Goal: Participate in discussion: Engage in conversation with other users on a specific topic

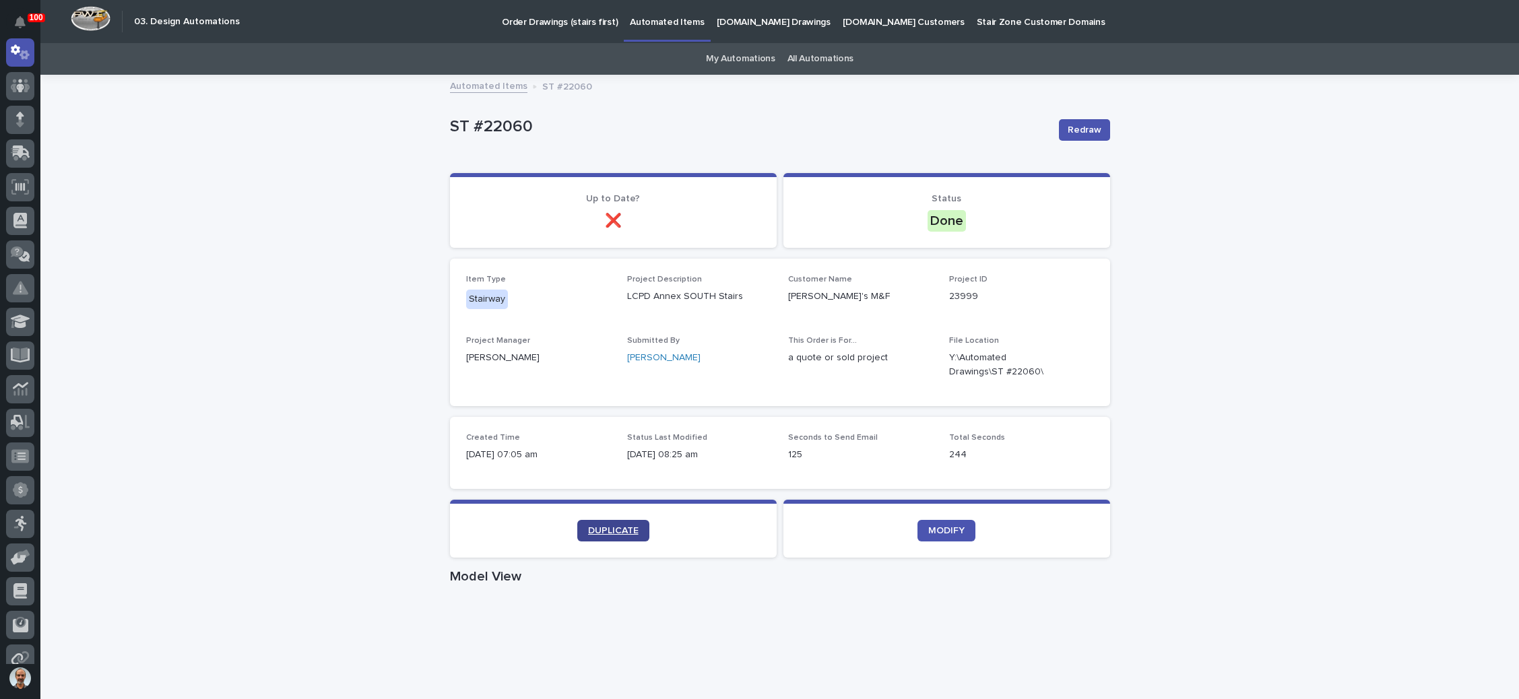
click at [618, 528] on span "DUPLICATE" at bounding box center [613, 530] width 51 height 9
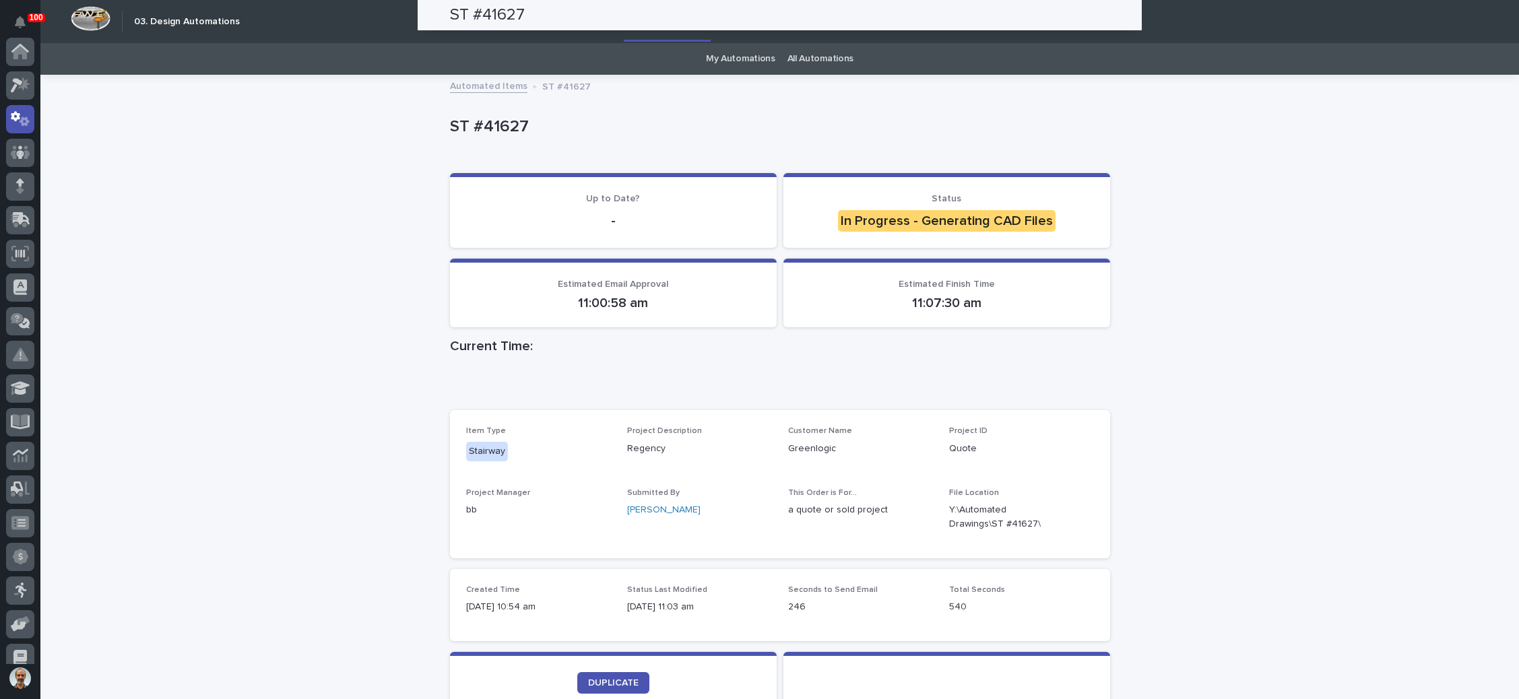
scroll to position [67, 0]
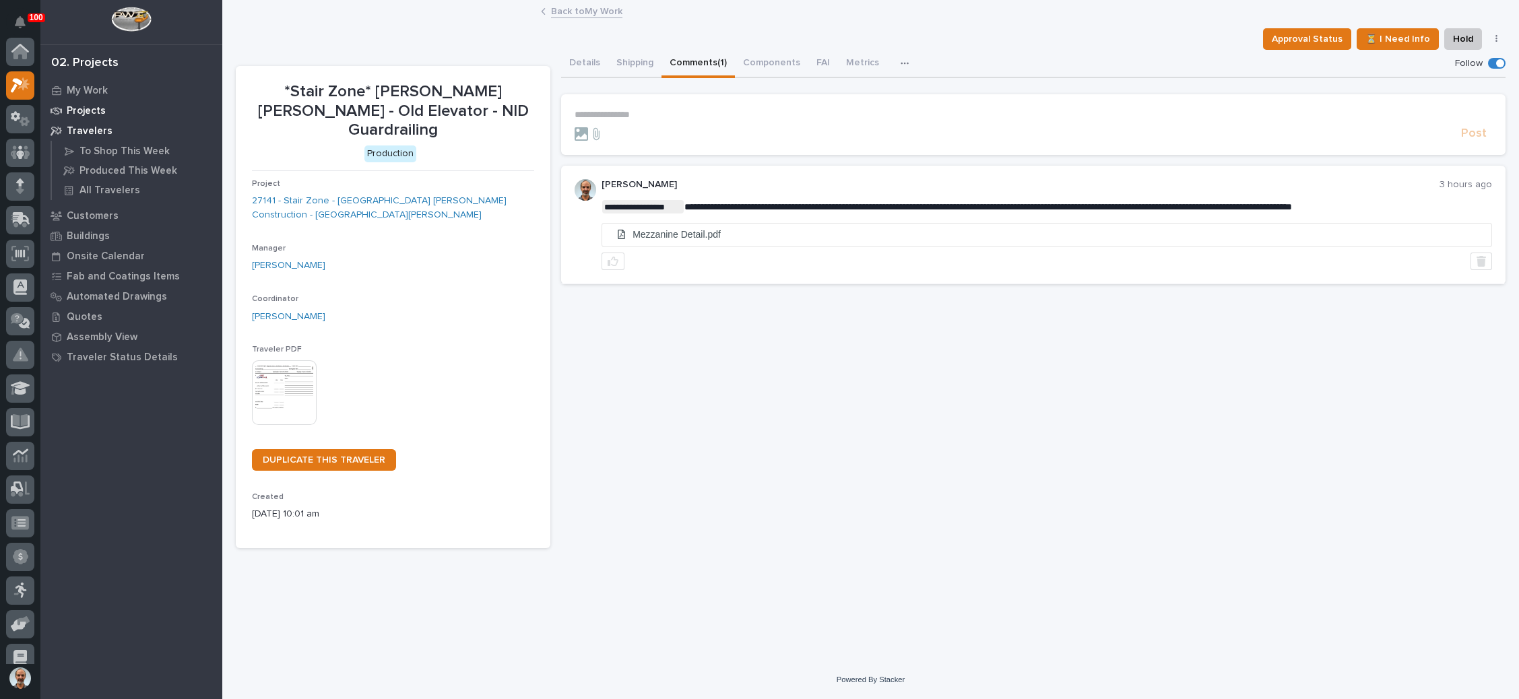
scroll to position [33, 0]
click at [568, 9] on link "Back to My Work" at bounding box center [586, 10] width 71 height 15
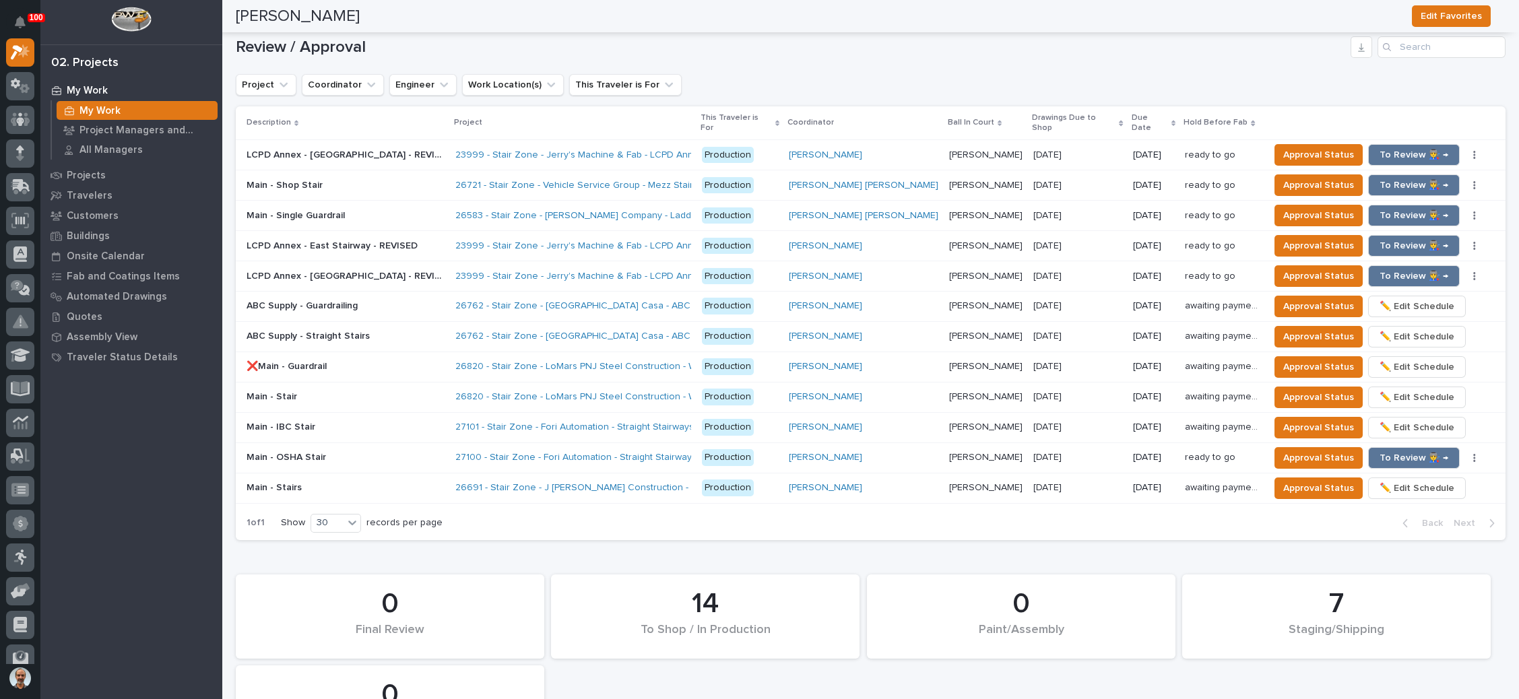
scroll to position [1379, 0]
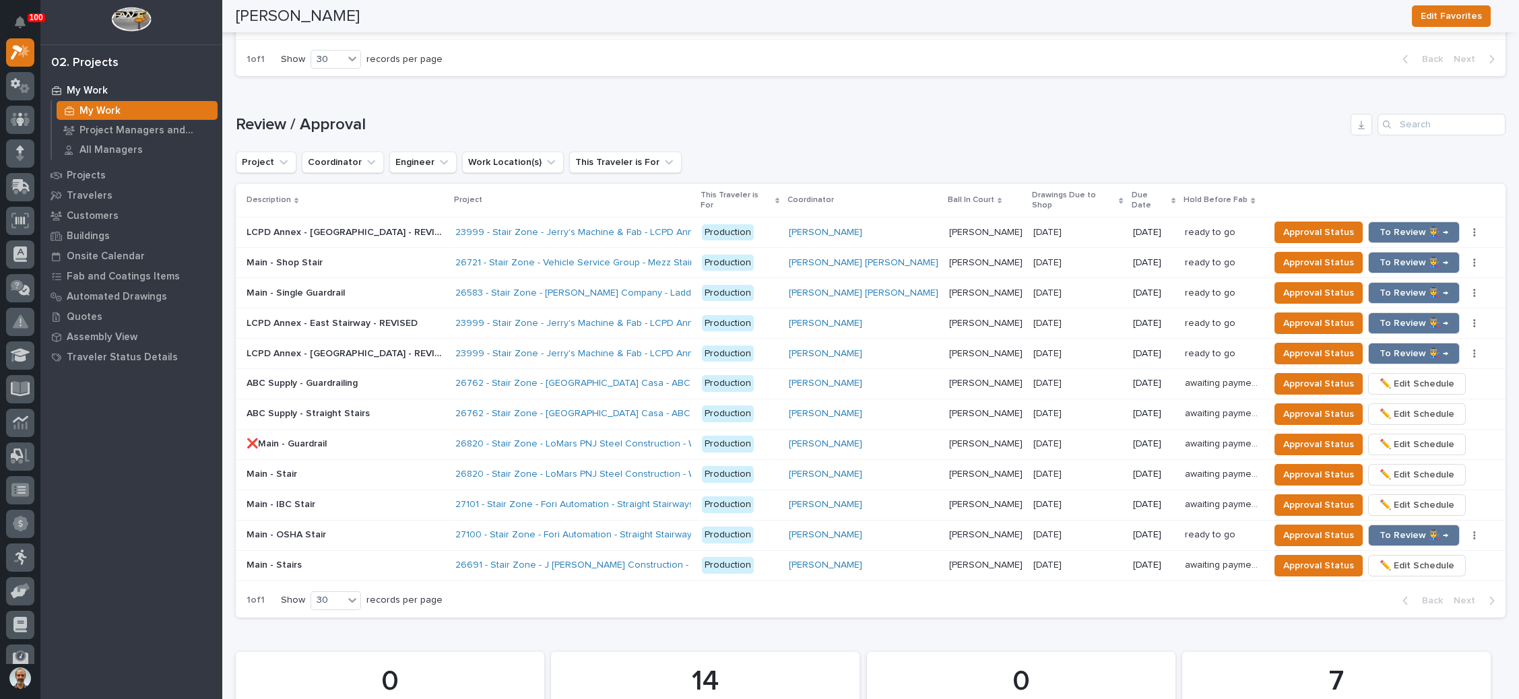
click at [396, 282] on div "Main - Single Guardrail Main - Single Guardrail" at bounding box center [346, 293] width 198 height 22
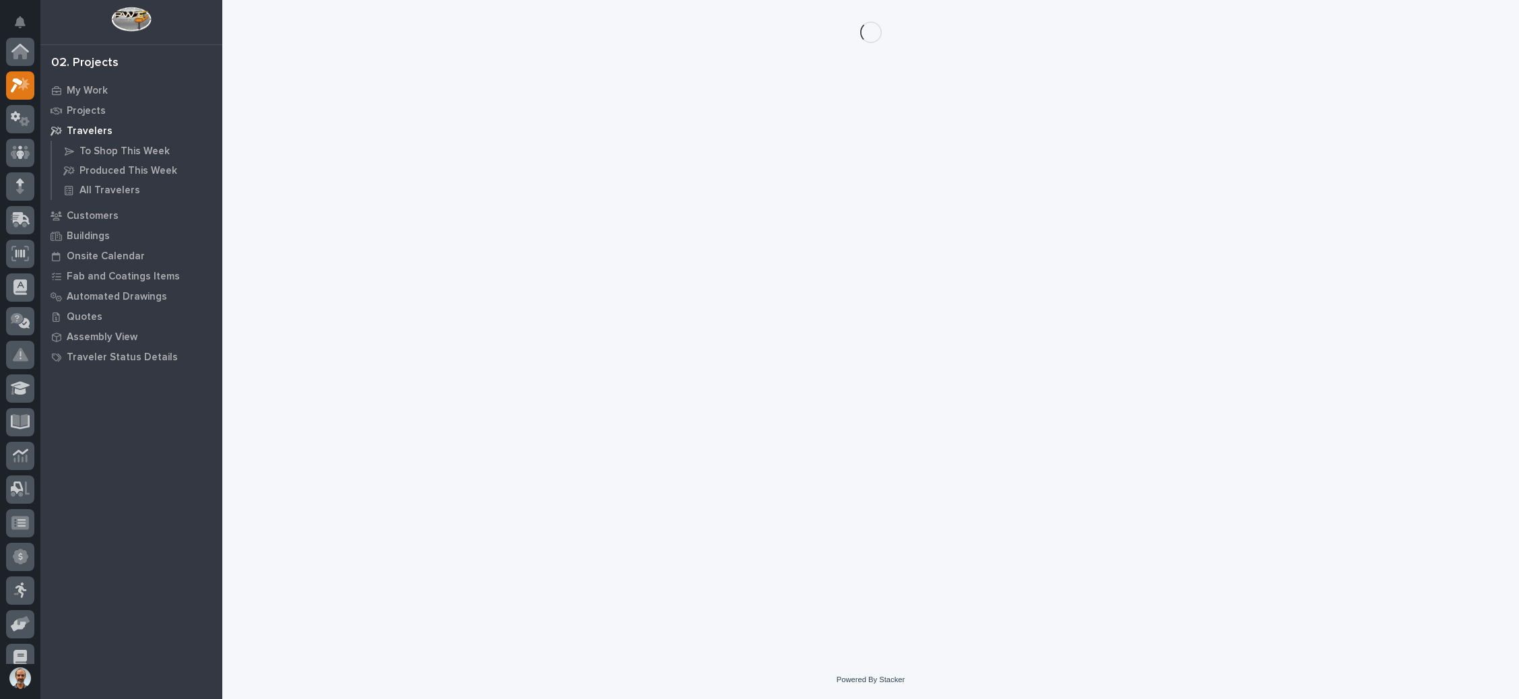
scroll to position [33, 0]
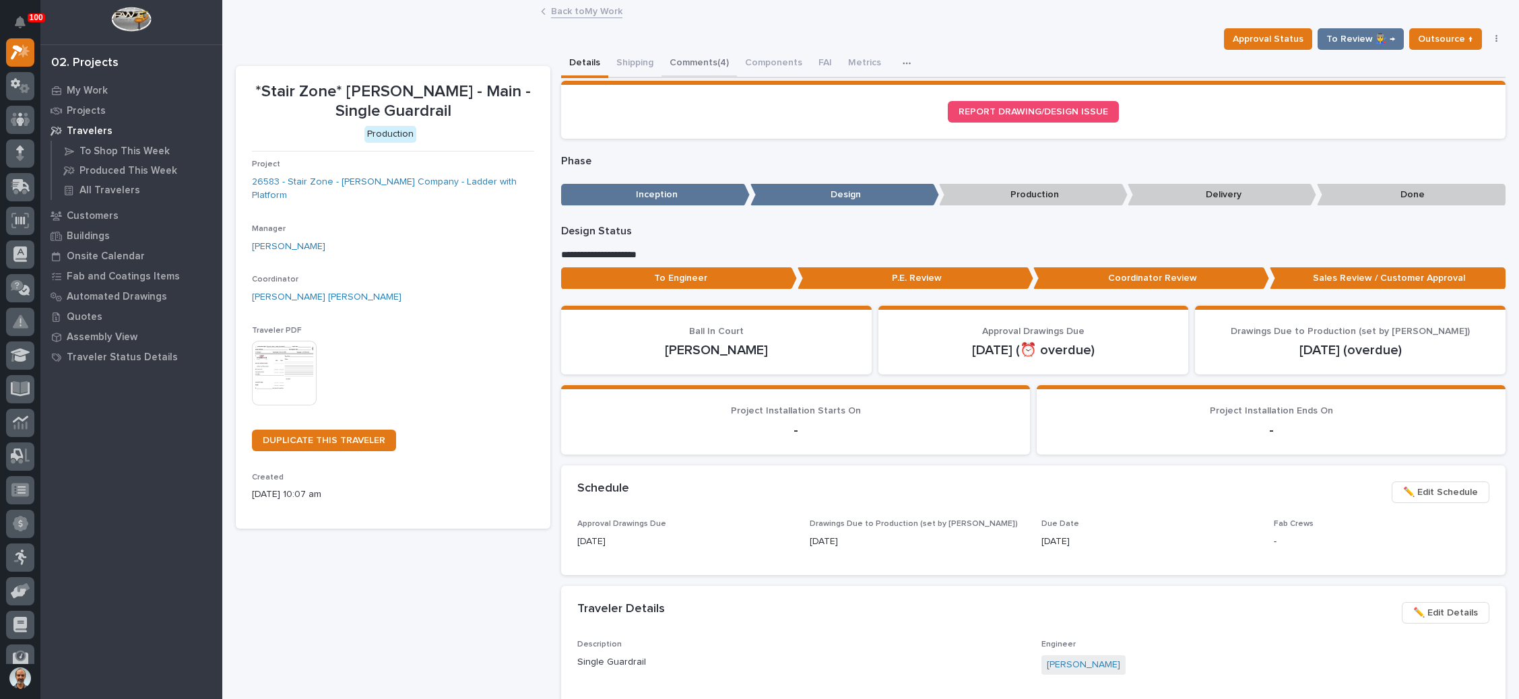
click at [699, 52] on button "Comments (4)" at bounding box center [699, 64] width 75 height 28
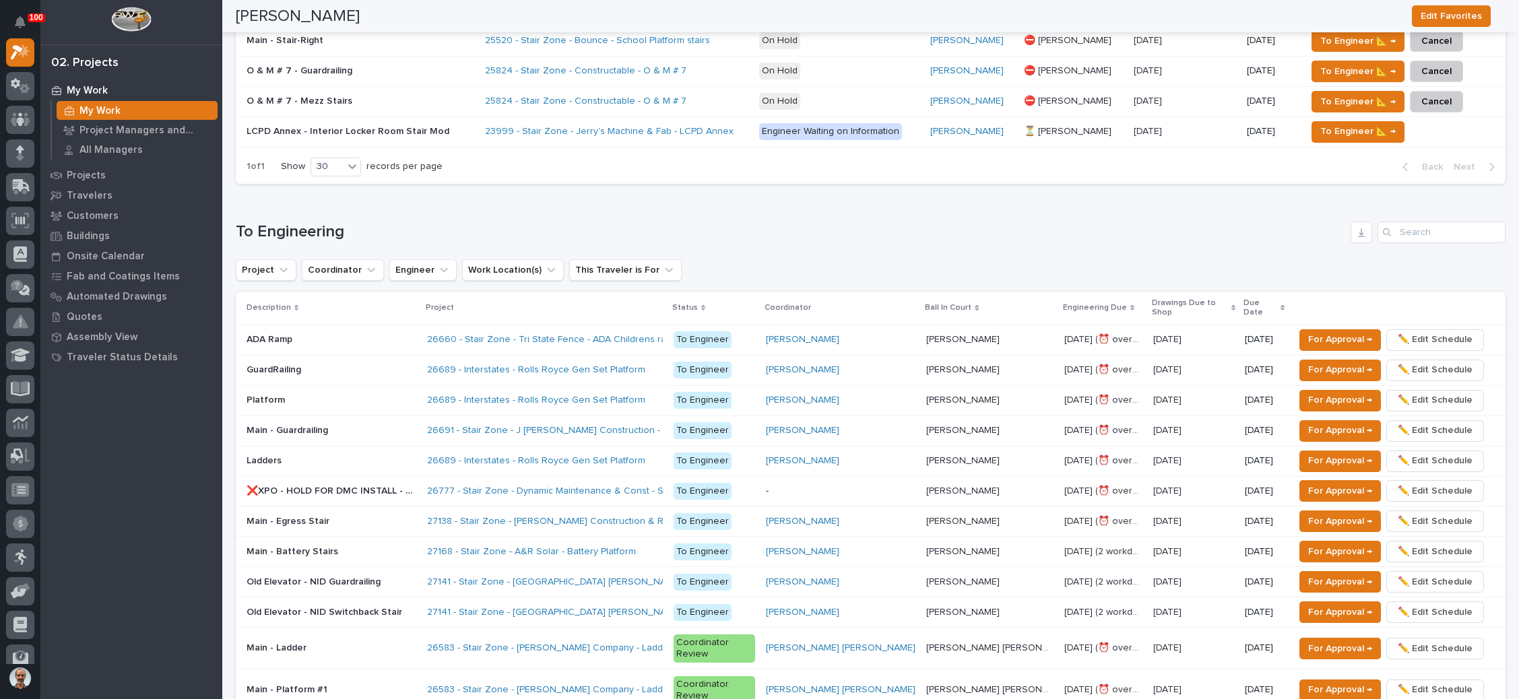
scroll to position [808, 0]
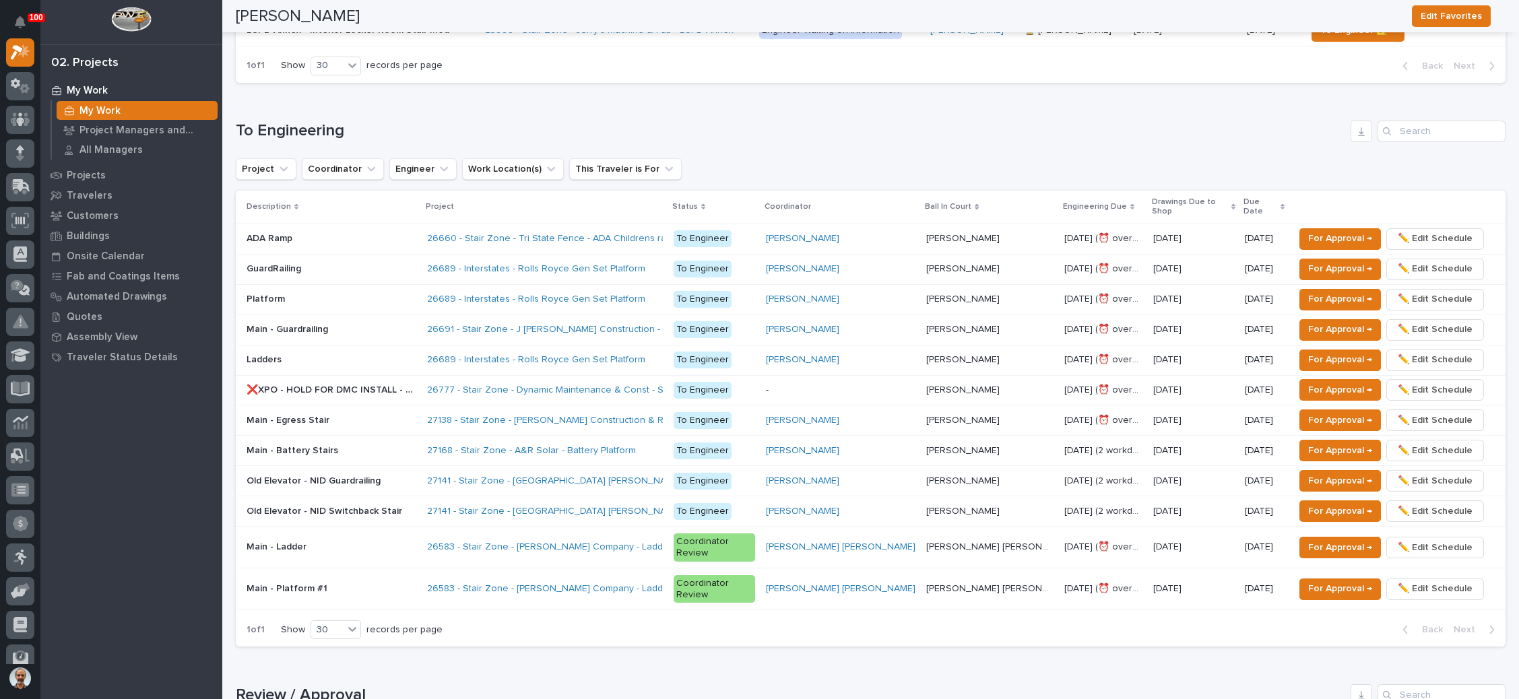
click at [408, 578] on div "Main - Platform #1 Main - Platform #1" at bounding box center [332, 589] width 170 height 22
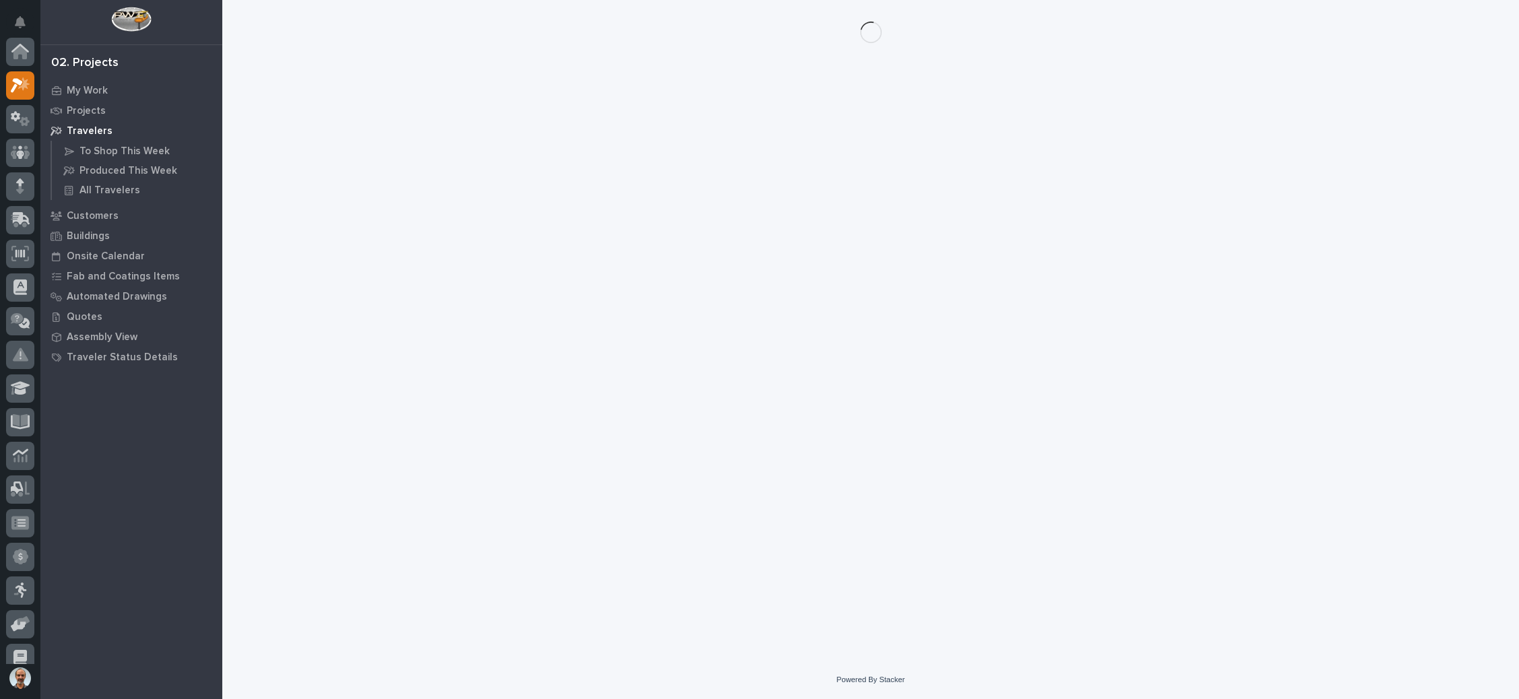
scroll to position [33, 0]
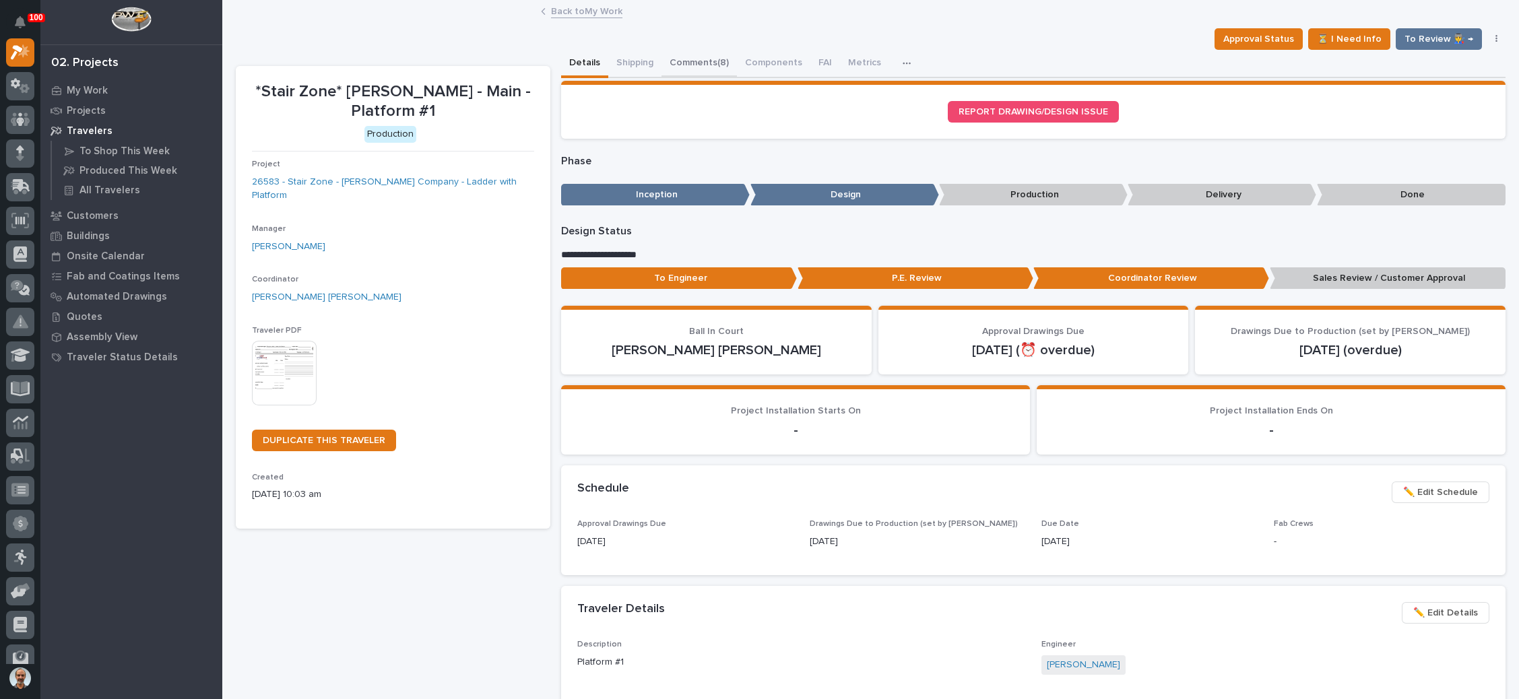
click at [704, 57] on button "Comments (8)" at bounding box center [699, 64] width 75 height 28
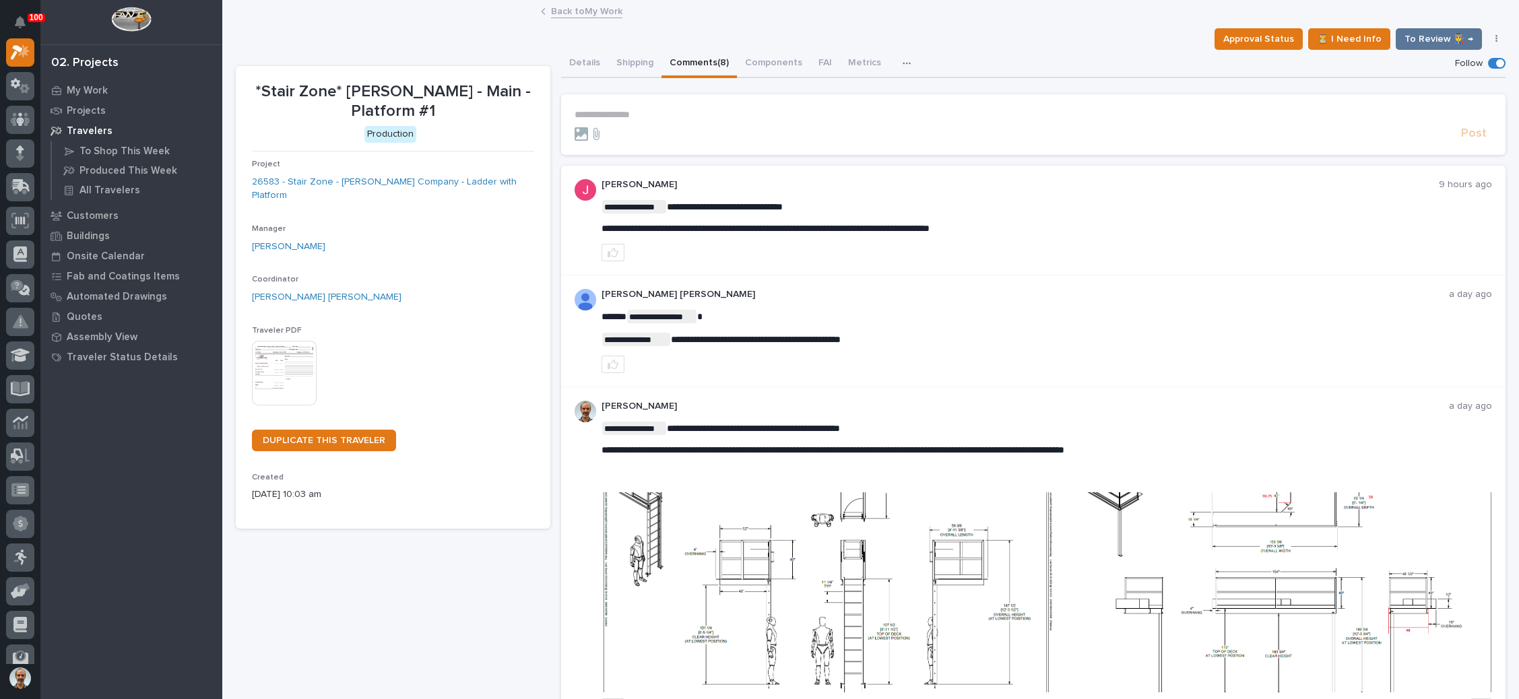
click at [622, 112] on p "**********" at bounding box center [1034, 114] width 918 height 11
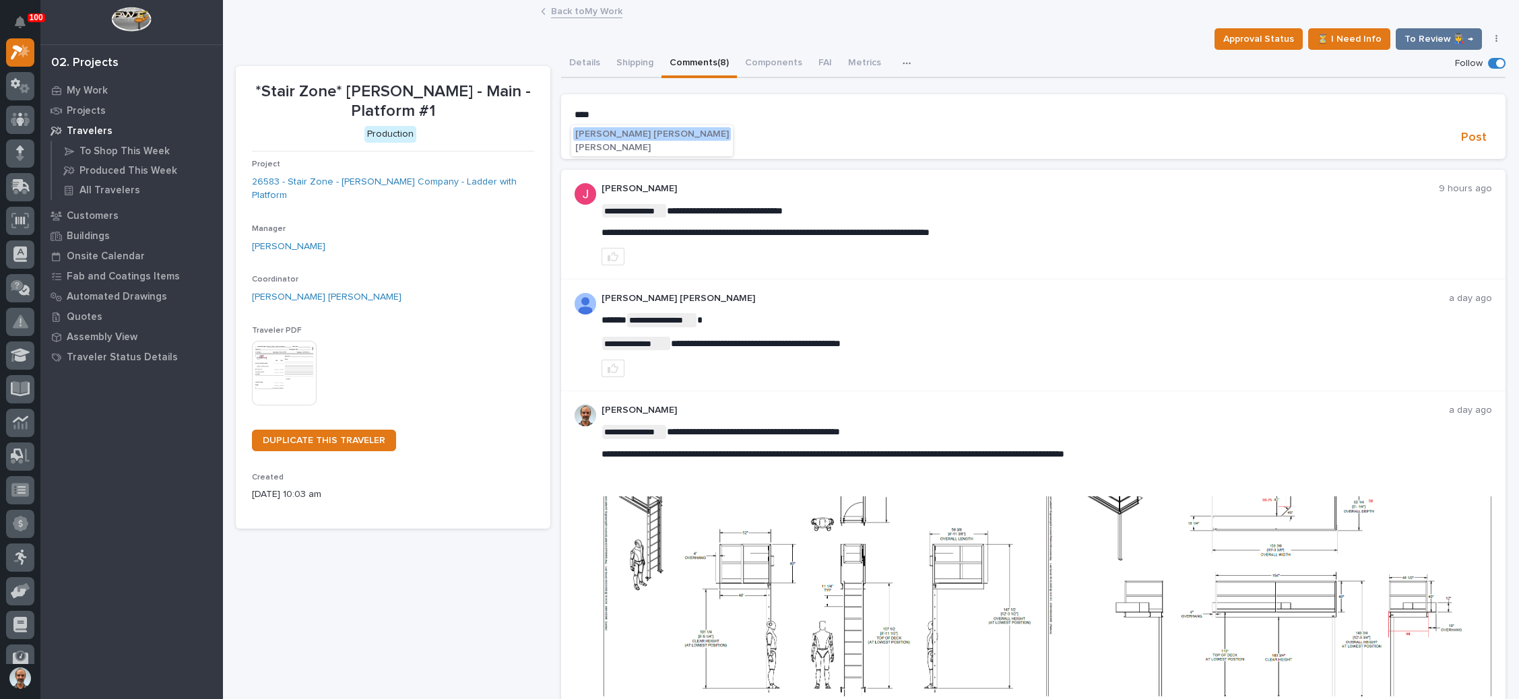
click at [617, 131] on span "Ben Lee Miller" at bounding box center [652, 133] width 154 height 9
click at [653, 114] on p "**********" at bounding box center [1034, 115] width 918 height 13
click at [1461, 137] on span "Post" at bounding box center [1474, 139] width 26 height 15
